Goal: Check status: Check status

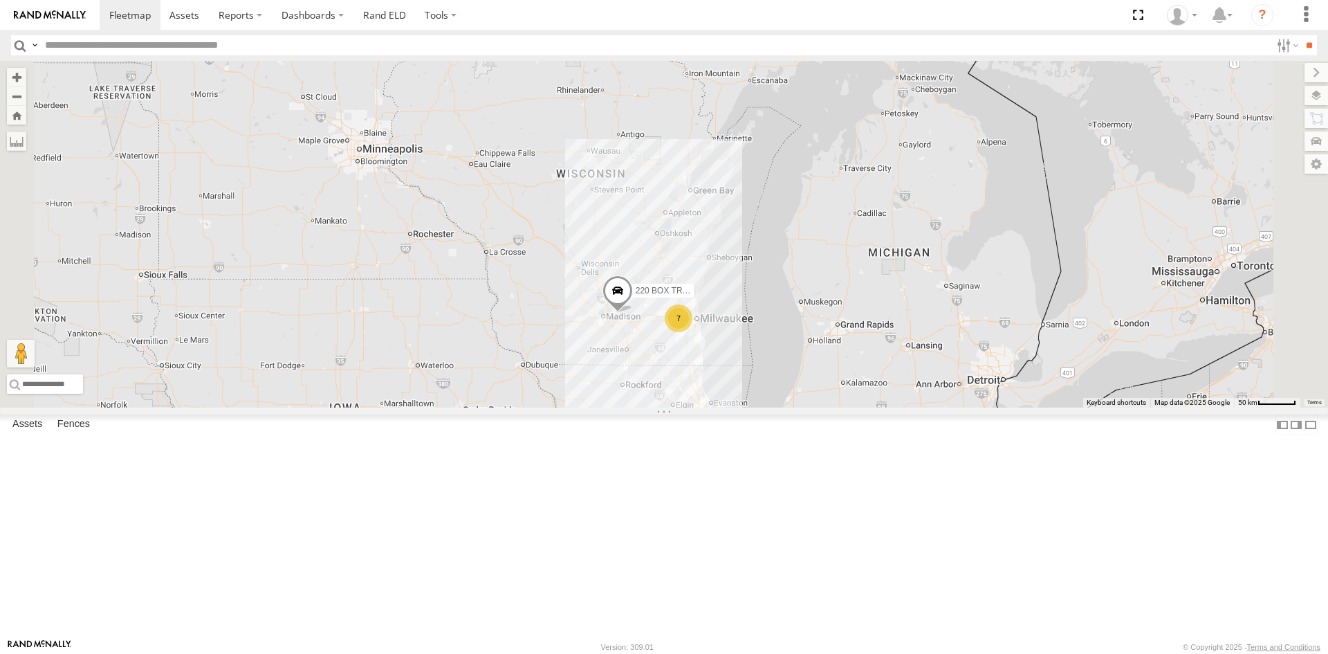
drag, startPoint x: 821, startPoint y: 178, endPoint x: 829, endPoint y: 372, distance: 193.2
click at [829, 372] on div "220 BOX TRUCK 7" at bounding box center [664, 234] width 1328 height 347
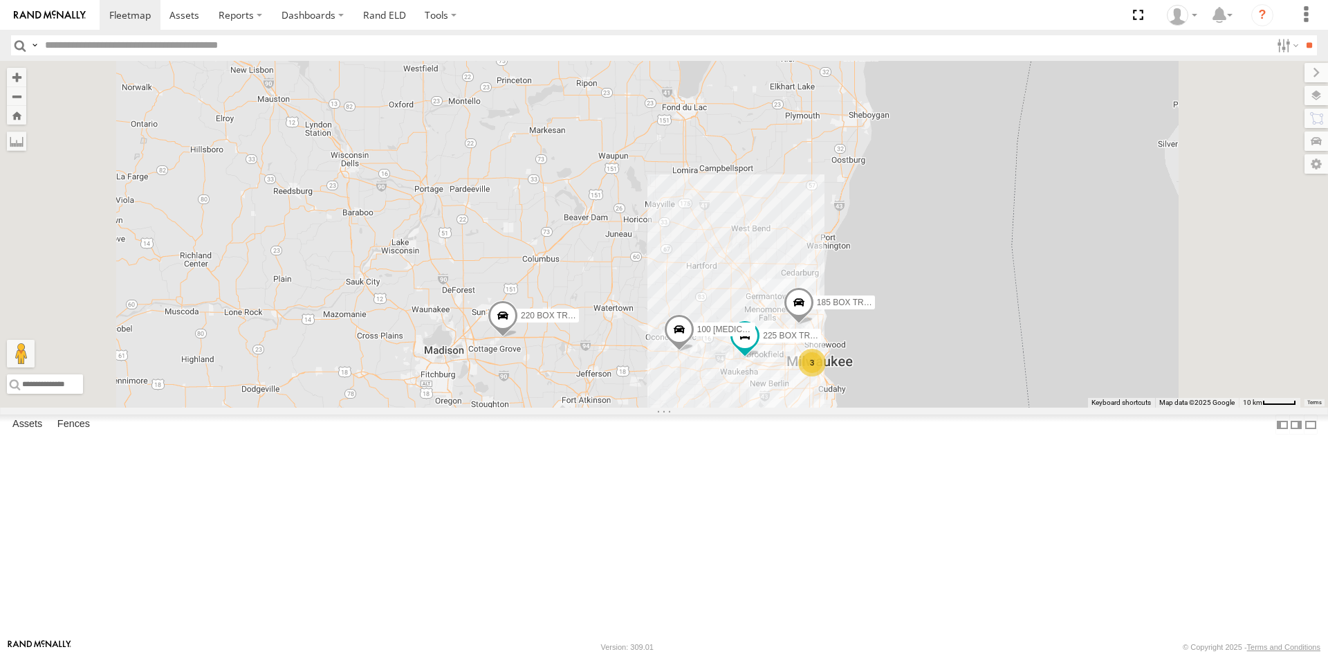
drag, startPoint x: 829, startPoint y: 466, endPoint x: 824, endPoint y: 284, distance: 182.0
click at [824, 284] on div "220 BOX TRUCK 225 BOX TRUCK 3 100 KNUCKLE CRANE 185 BOX TRUCK" at bounding box center [664, 234] width 1328 height 347
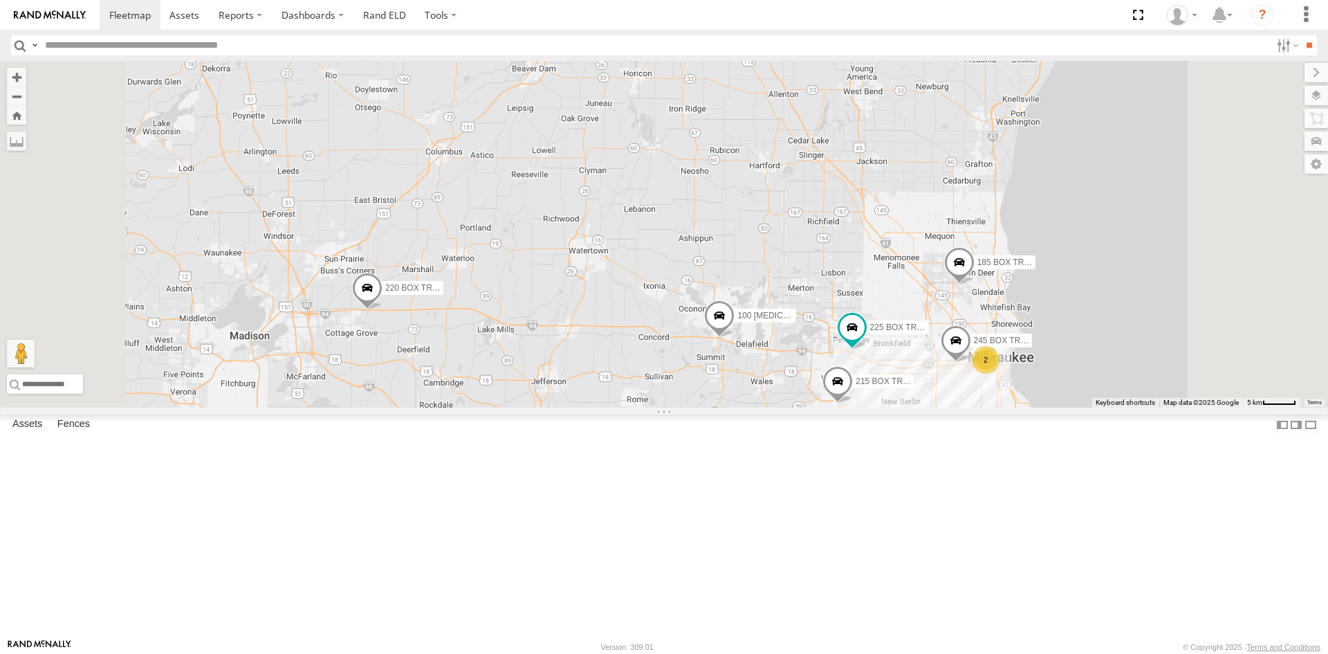
drag, startPoint x: 805, startPoint y: 402, endPoint x: 800, endPoint y: 288, distance: 114.3
click at [800, 295] on div "220 BOX TRUCK 225 BOX TRUCK 100 KNUCKLE CRANE 185 BOX TRUCK 215 BOX TRUCK 2 245…" at bounding box center [664, 234] width 1328 height 347
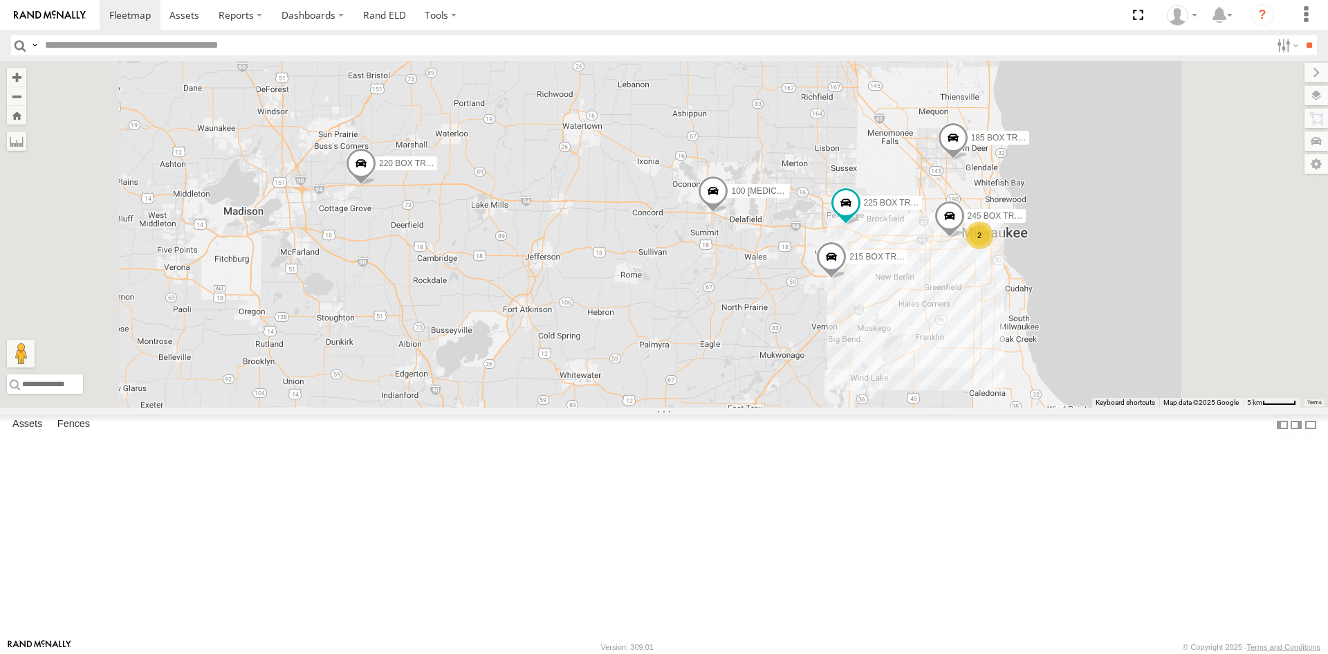
drag, startPoint x: 786, startPoint y: 332, endPoint x: 780, endPoint y: 235, distance: 97.0
click at [780, 235] on div "220 BOX TRUCK 225 BOX TRUCK 100 KNUCKLE CRANE 185 BOX TRUCK 215 BOX TRUCK 2 245…" at bounding box center [664, 234] width 1328 height 347
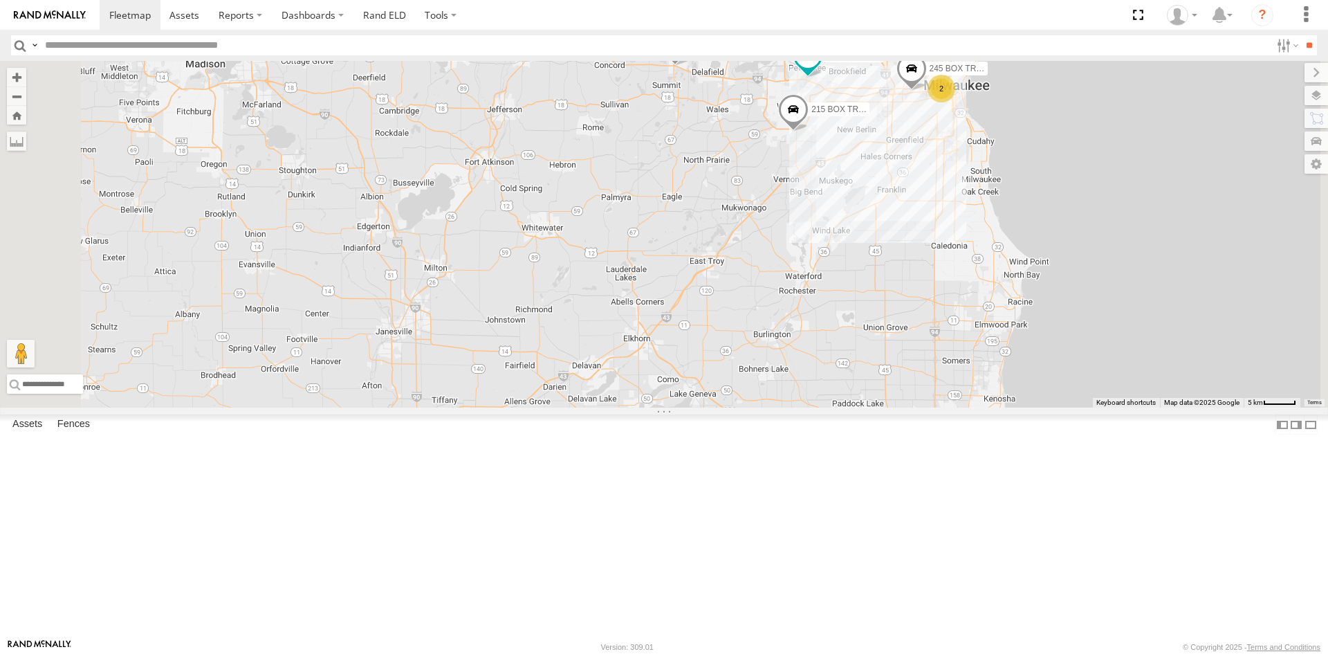
drag, startPoint x: 766, startPoint y: 302, endPoint x: 728, endPoint y: 162, distance: 145.5
click at [728, 162] on div "220 BOX TRUCK 225 BOX TRUCK 100 KNUCKLE CRANE 185 BOX TRUCK 215 BOX TRUCK 2 245…" at bounding box center [664, 234] width 1328 height 347
click at [0, 0] on link at bounding box center [0, 0] width 0 height 0
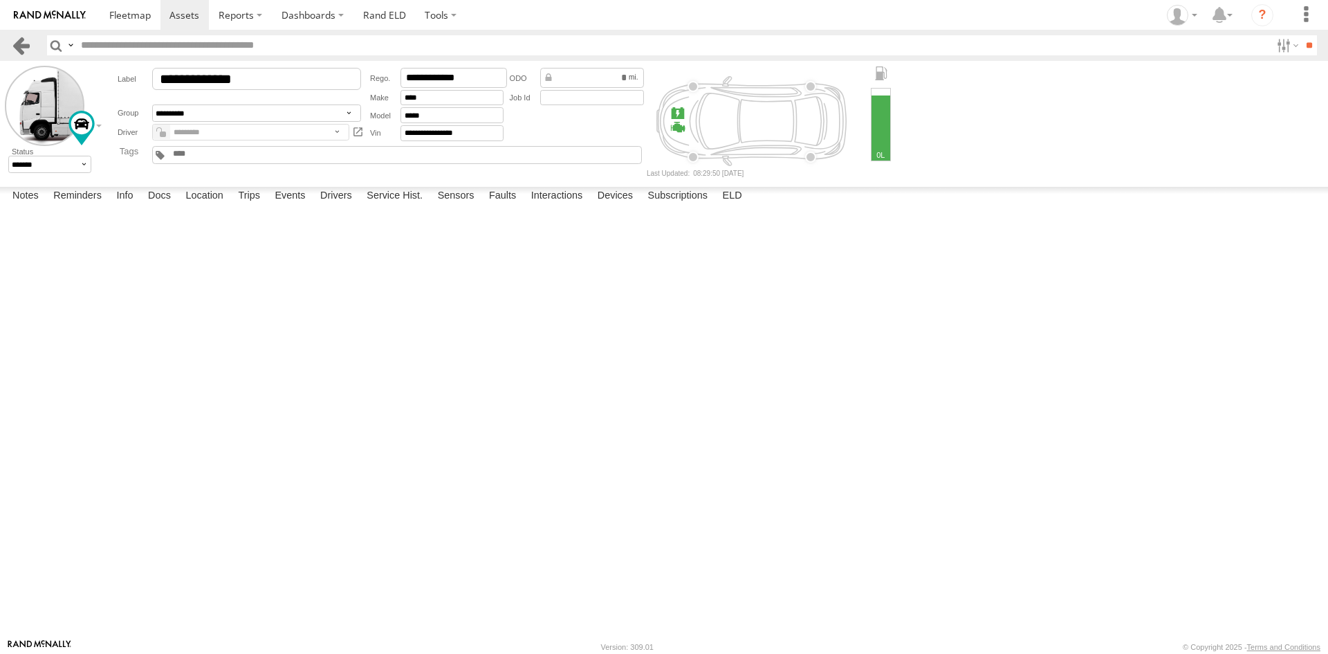
click at [25, 43] on link at bounding box center [21, 45] width 20 height 20
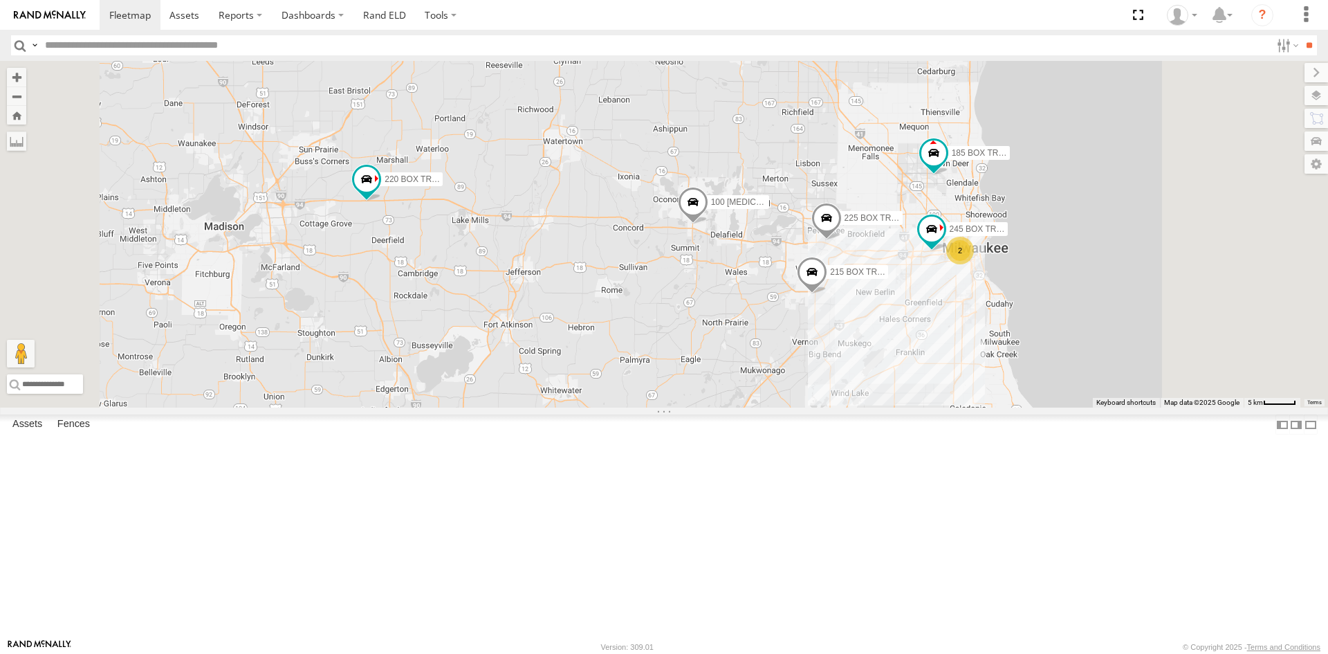
click at [0, 0] on link at bounding box center [0, 0] width 0 height 0
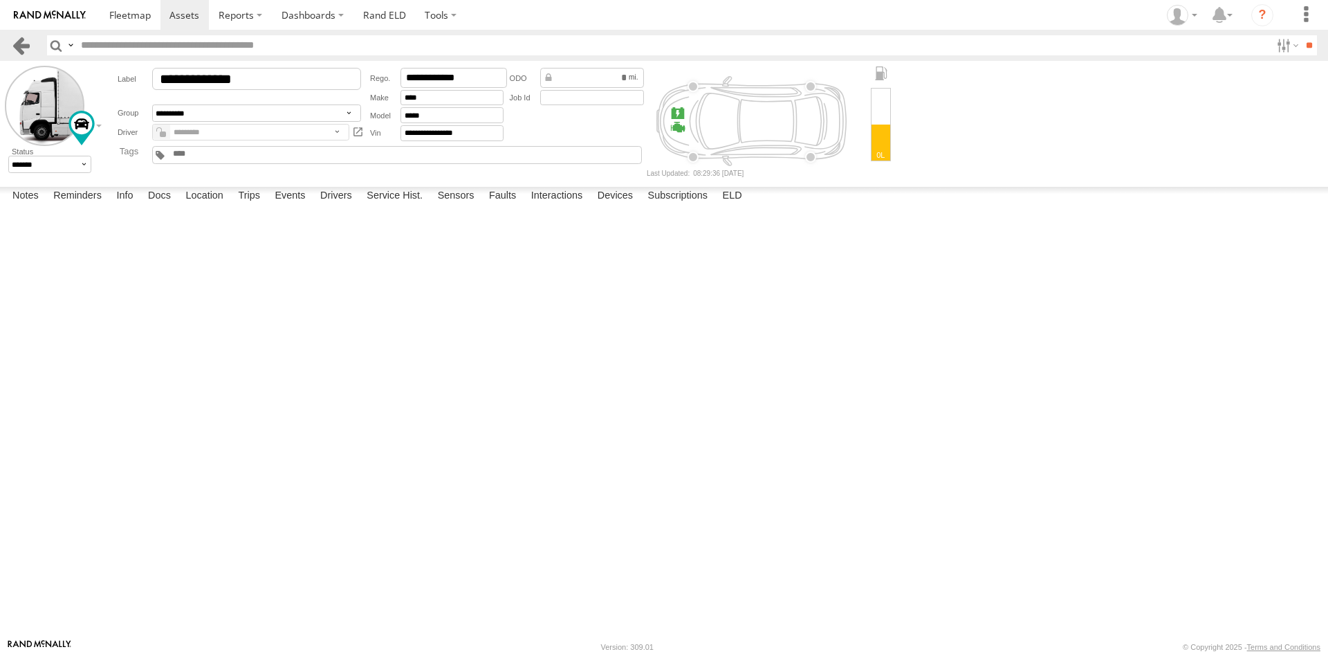
click at [18, 43] on link at bounding box center [21, 45] width 20 height 20
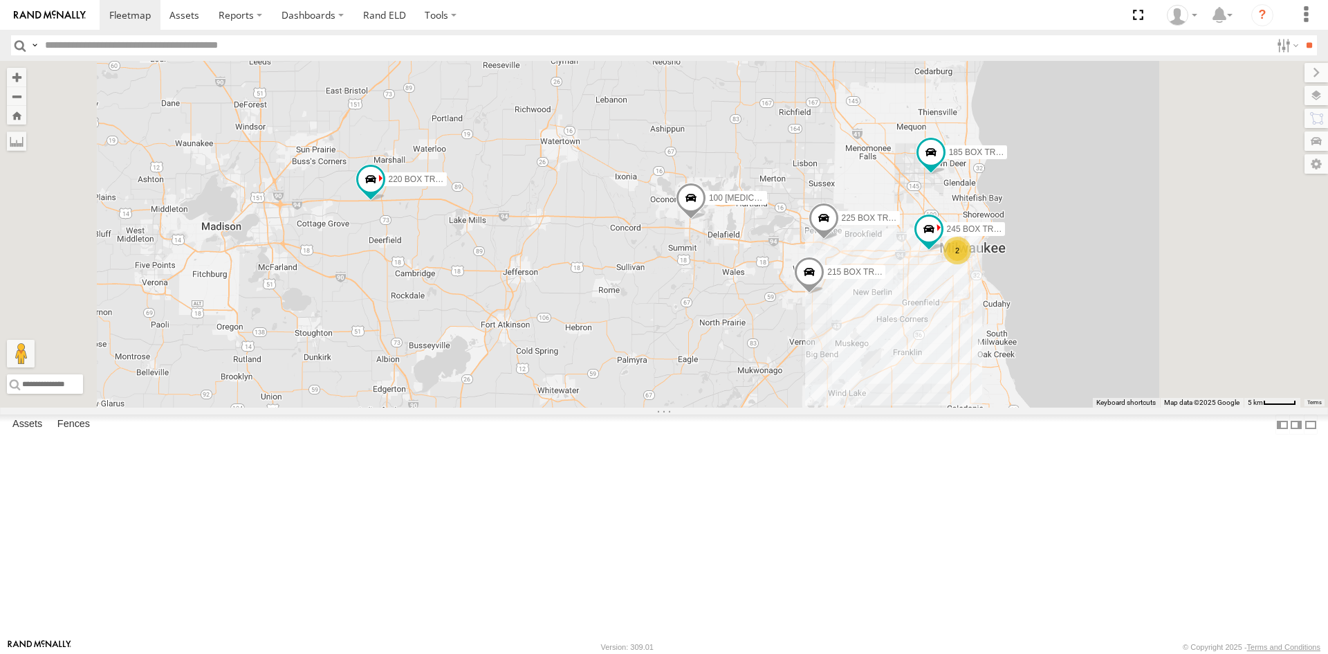
click at [0, 0] on link at bounding box center [0, 0] width 0 height 0
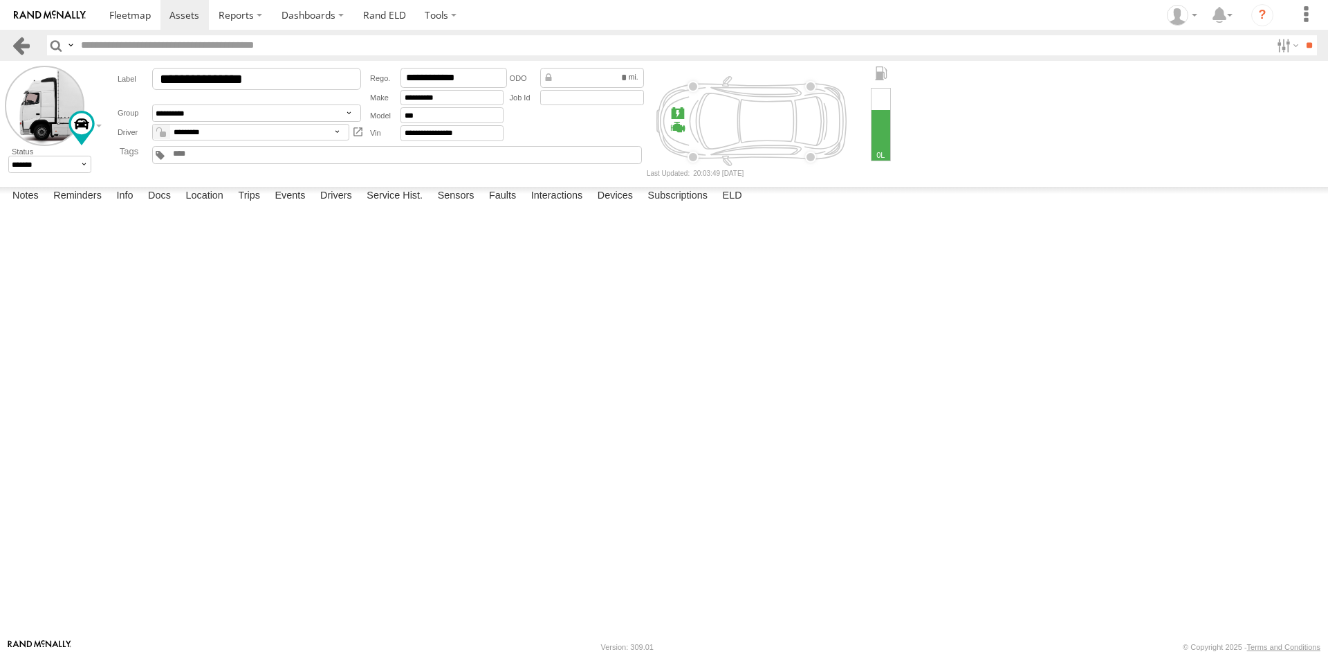
click at [19, 45] on link at bounding box center [21, 45] width 20 height 20
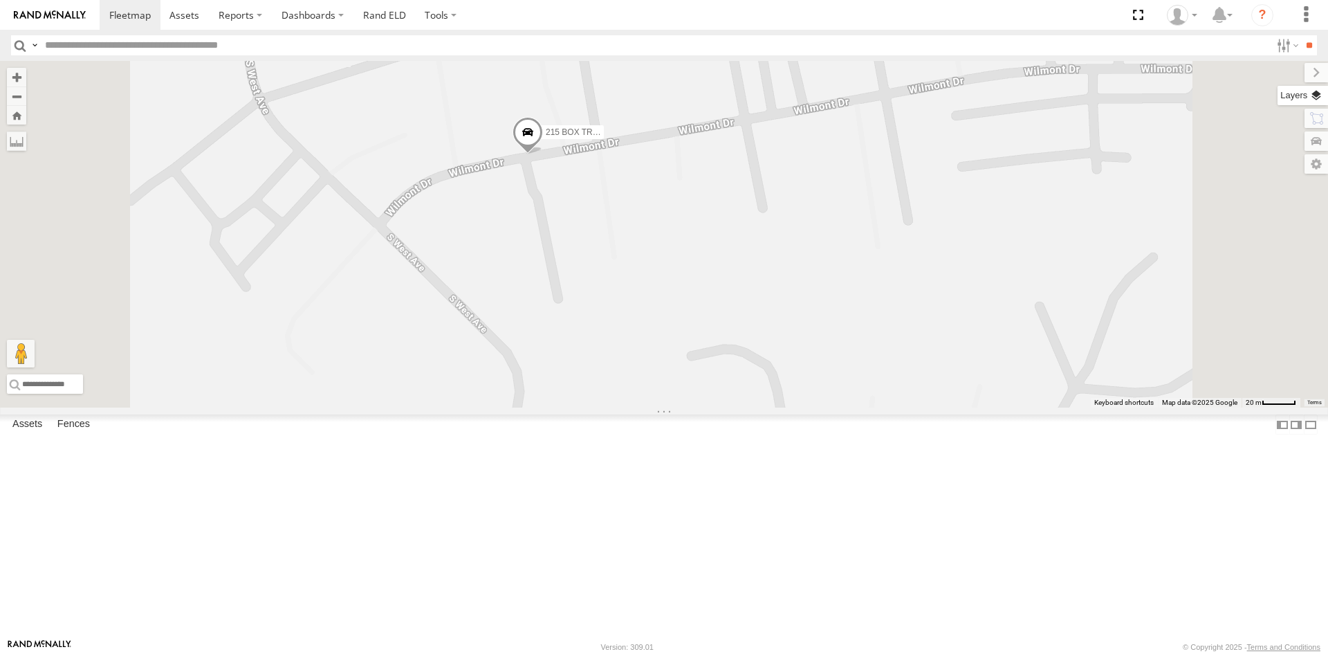
click at [1317, 102] on label at bounding box center [1303, 95] width 51 height 19
click at [0, 0] on label at bounding box center [0, 0] width 0 height 0
click at [0, 0] on span "Satellite + Roadmap" at bounding box center [0, 0] width 0 height 0
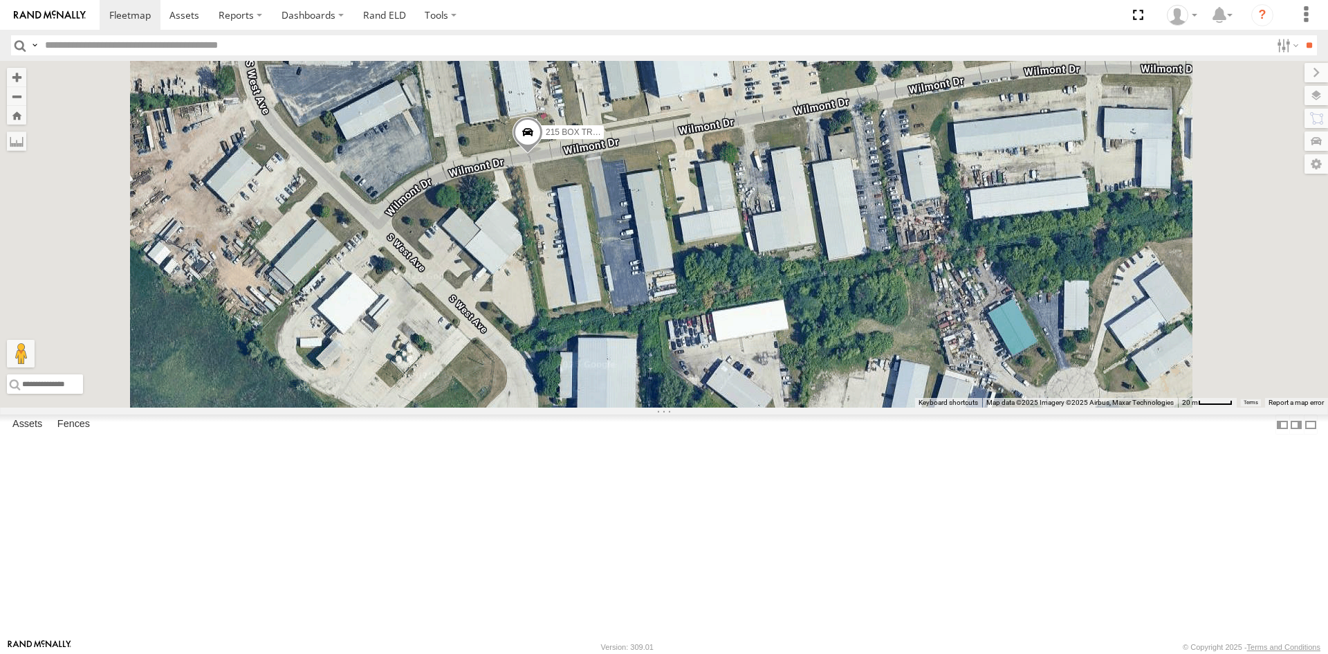
click at [787, 244] on div "225 BOX TRUCK 215 BOX TRUCK 100 KNUCKLE CRANE 245 BOX TRUCK 185 BOX TRUCK 220 B…" at bounding box center [664, 234] width 1328 height 347
click at [1282, 70] on label at bounding box center [1305, 72] width 46 height 19
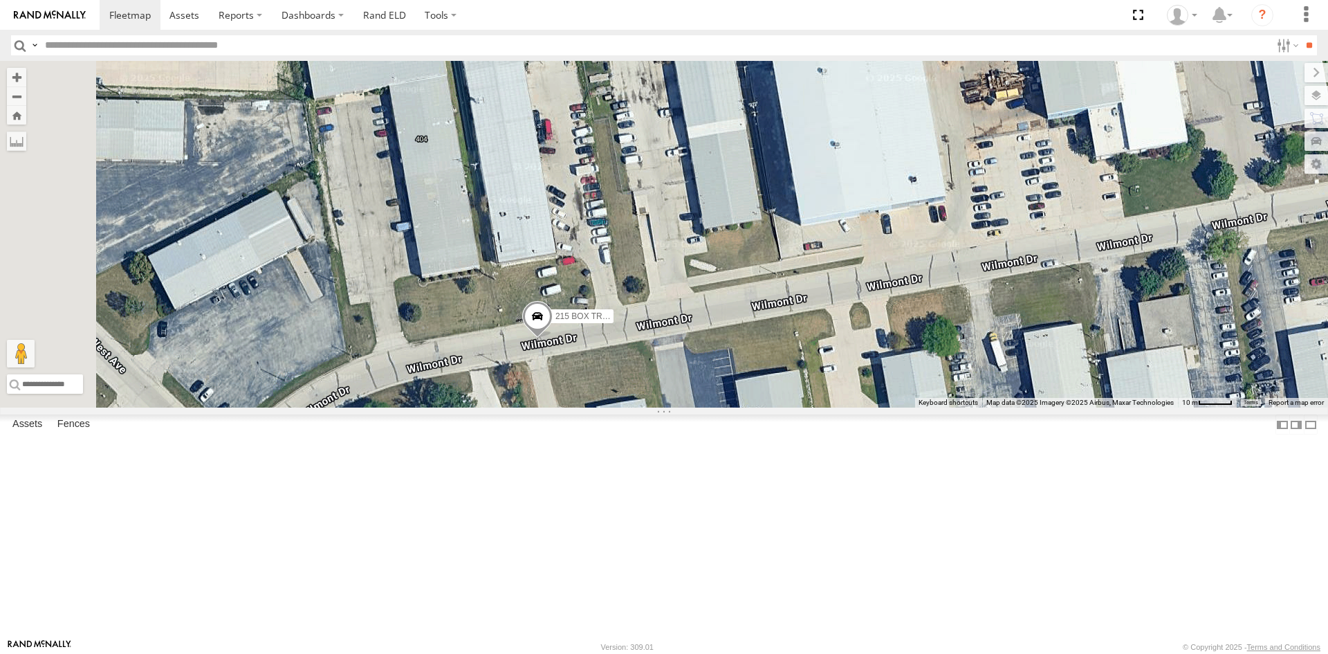
drag, startPoint x: 775, startPoint y: 217, endPoint x: 798, endPoint y: 360, distance: 145.0
click at [798, 360] on div "225 BOX TRUCK 215 BOX TRUCK 100 KNUCKLE CRANE 245 BOX TRUCK 185 BOX TRUCK 220 B…" at bounding box center [664, 234] width 1328 height 347
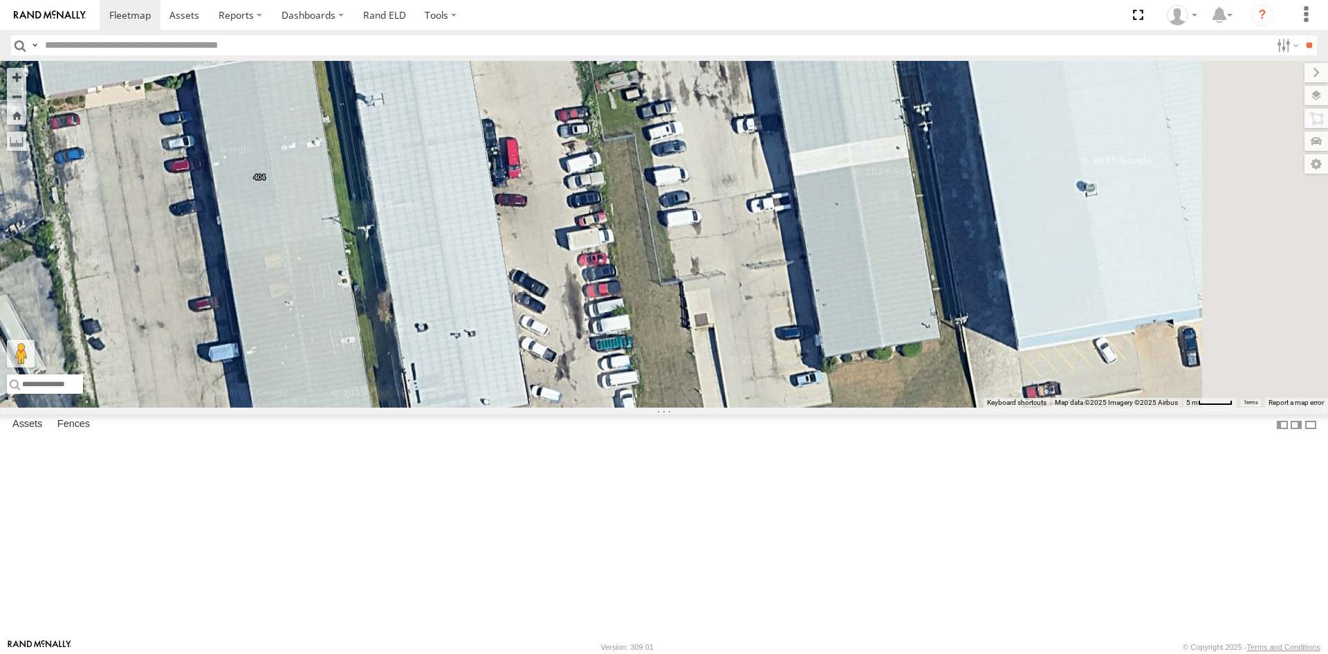
drag, startPoint x: 749, startPoint y: 287, endPoint x: 709, endPoint y: 306, distance: 44.3
click at [709, 306] on div "225 BOX TRUCK 215 BOX TRUCK 100 KNUCKLE CRANE 245 BOX TRUCK 185 BOX TRUCK 220 B…" at bounding box center [664, 234] width 1328 height 347
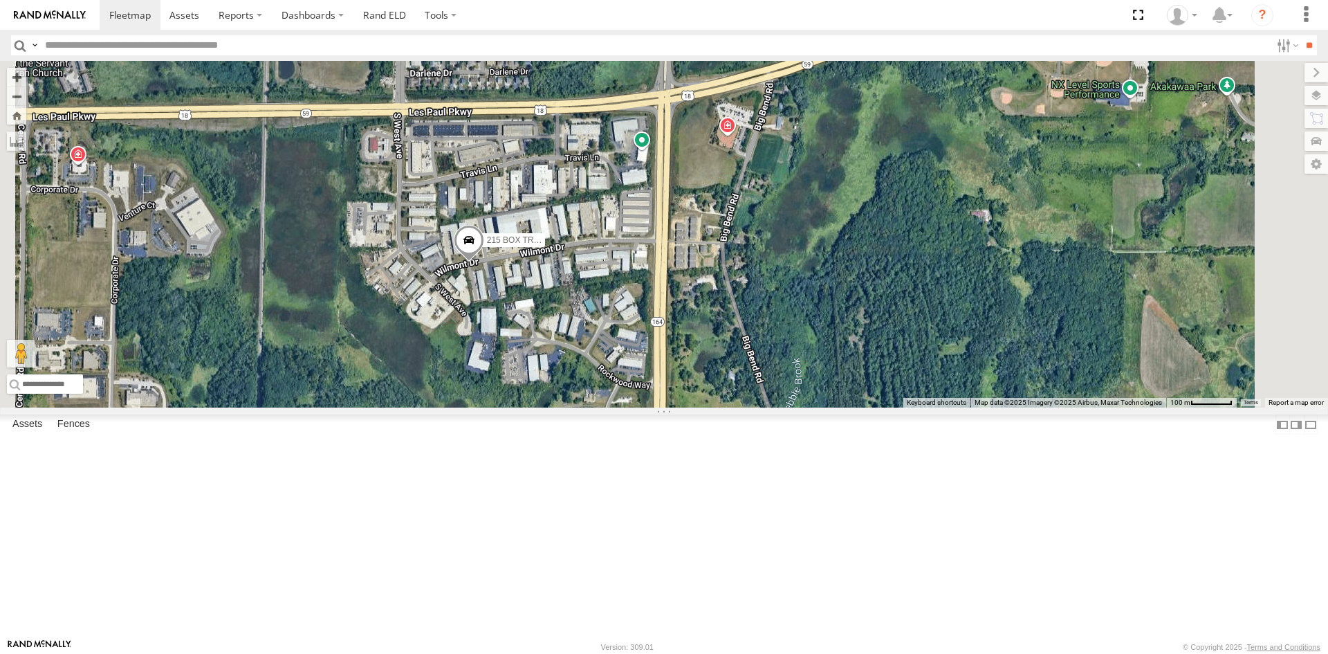
drag, startPoint x: 558, startPoint y: 210, endPoint x: 625, endPoint y: 343, distance: 148.8
click at [625, 343] on div "225 BOX TRUCK 215 BOX TRUCK 100 KNUCKLE CRANE 245 BOX TRUCK 185 BOX TRUCK 220 B…" at bounding box center [664, 234] width 1328 height 347
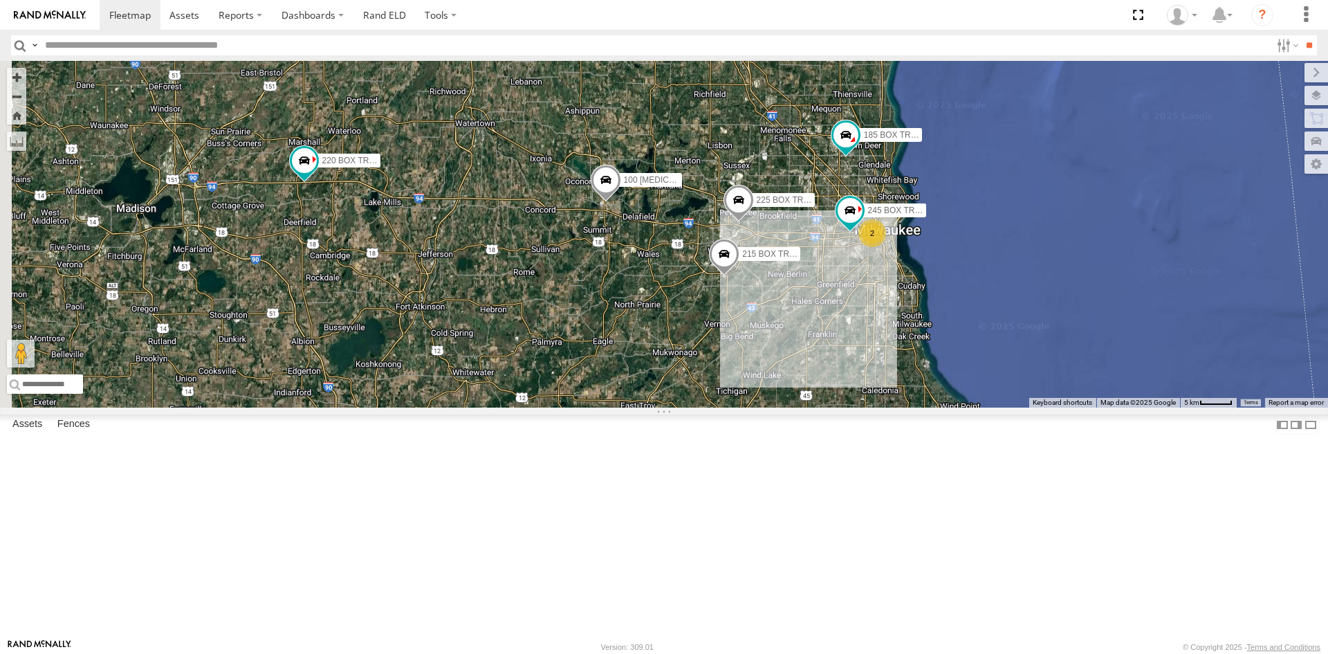
drag, startPoint x: 582, startPoint y: 404, endPoint x: 758, endPoint y: 405, distance: 176.4
click at [758, 405] on div "225 BOX TRUCK 215 BOX TRUCK 100 KNUCKLE CRANE 245 BOX TRUCK 185 BOX TRUCK 220 B…" at bounding box center [664, 234] width 1328 height 347
